Goal: Task Accomplishment & Management: Use online tool/utility

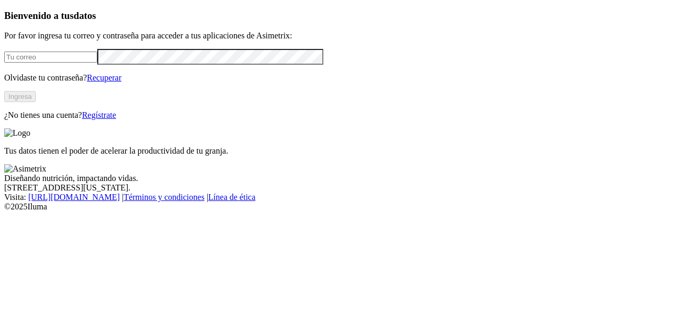
type input "[PERSON_NAME][EMAIL_ADDRESS][PERSON_NAME][DOMAIN_NAME]"
click at [36, 102] on button "Ingresa" at bounding box center [20, 96] width 32 height 11
